Goal: Navigation & Orientation: Find specific page/section

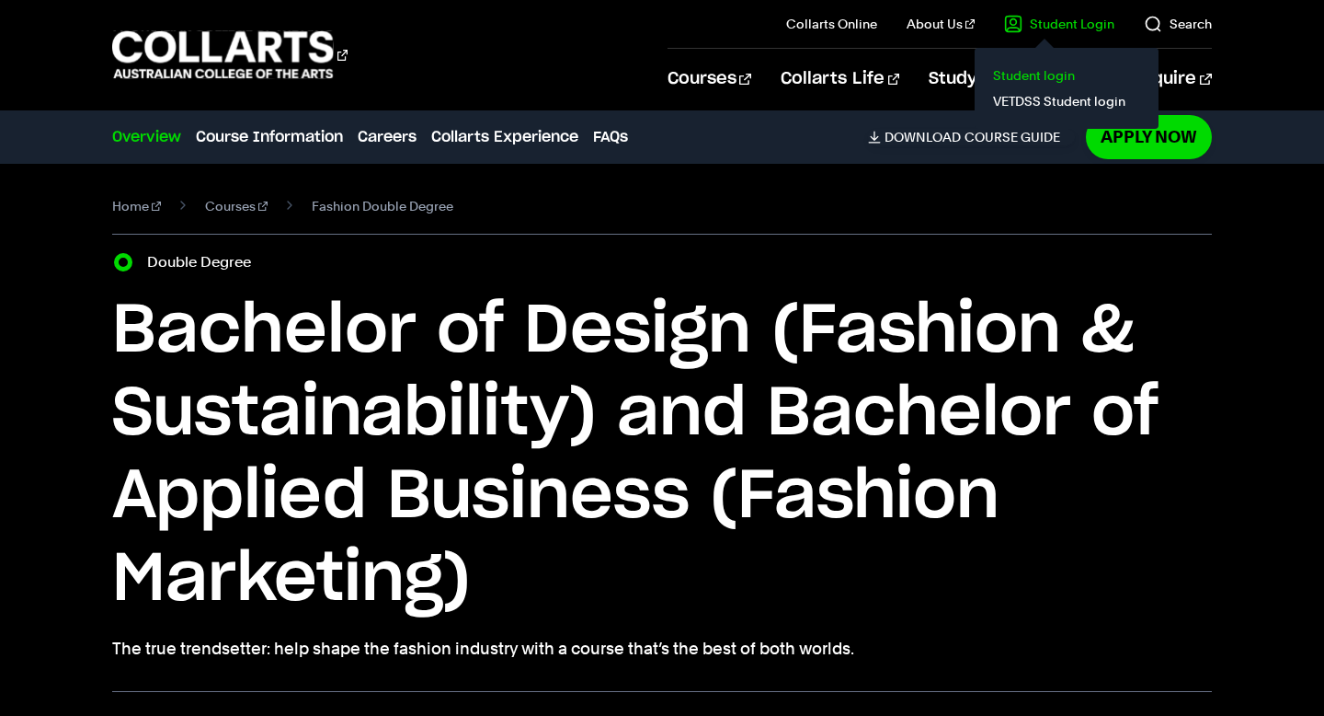
click at [1055, 63] on link "Student login" at bounding box center [1067, 76] width 155 height 26
click at [1052, 74] on link "Student login" at bounding box center [1067, 76] width 155 height 26
click at [1052, 67] on link "Student login" at bounding box center [1067, 76] width 155 height 26
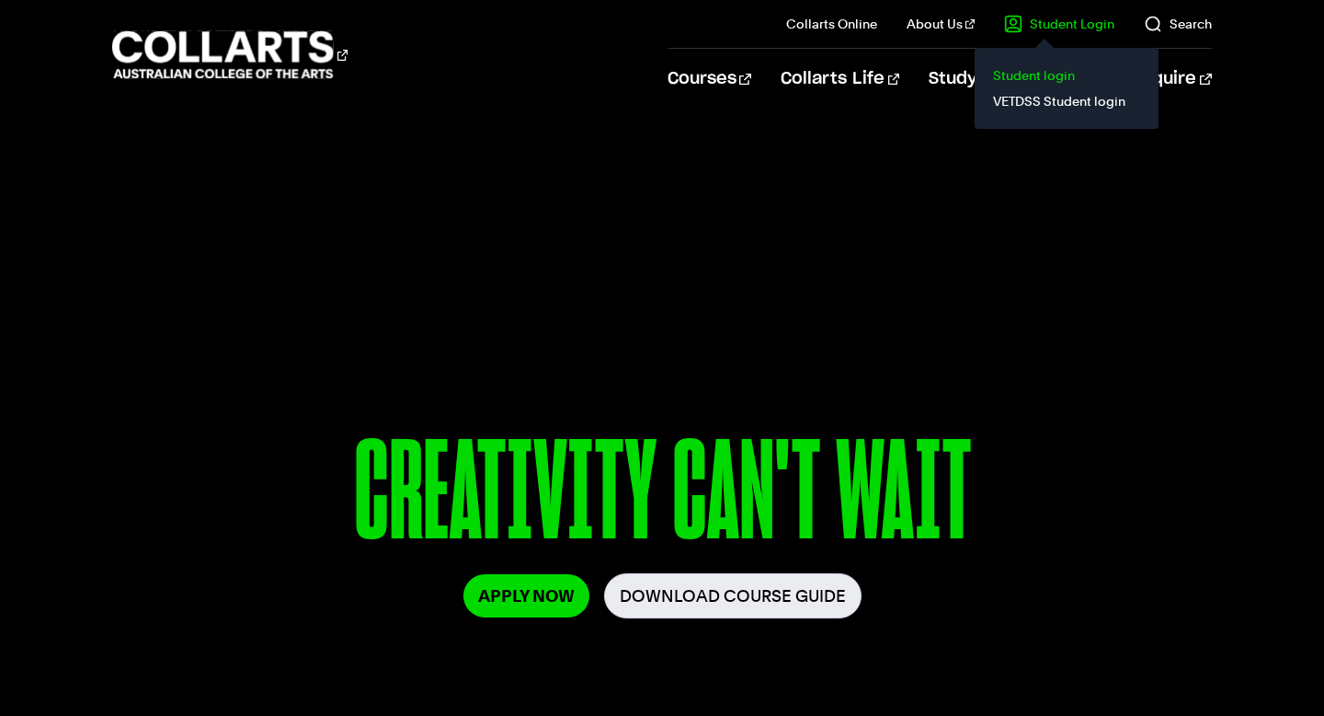
click at [1015, 65] on link "Student login" at bounding box center [1067, 76] width 155 height 26
click at [1048, 79] on link "Student login" at bounding box center [1067, 76] width 155 height 26
